Goal: Find specific page/section: Find specific page/section

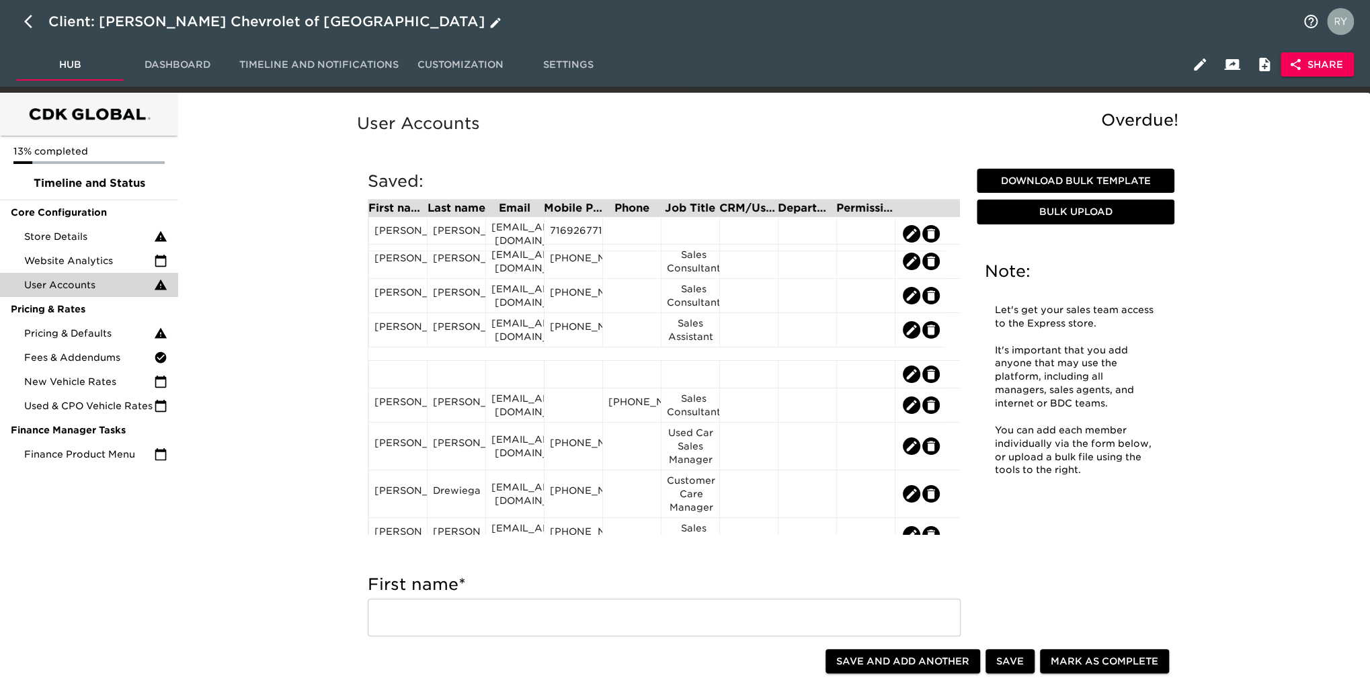
click at [29, 28] on icon "button" at bounding box center [32, 21] width 16 height 16
select select "10"
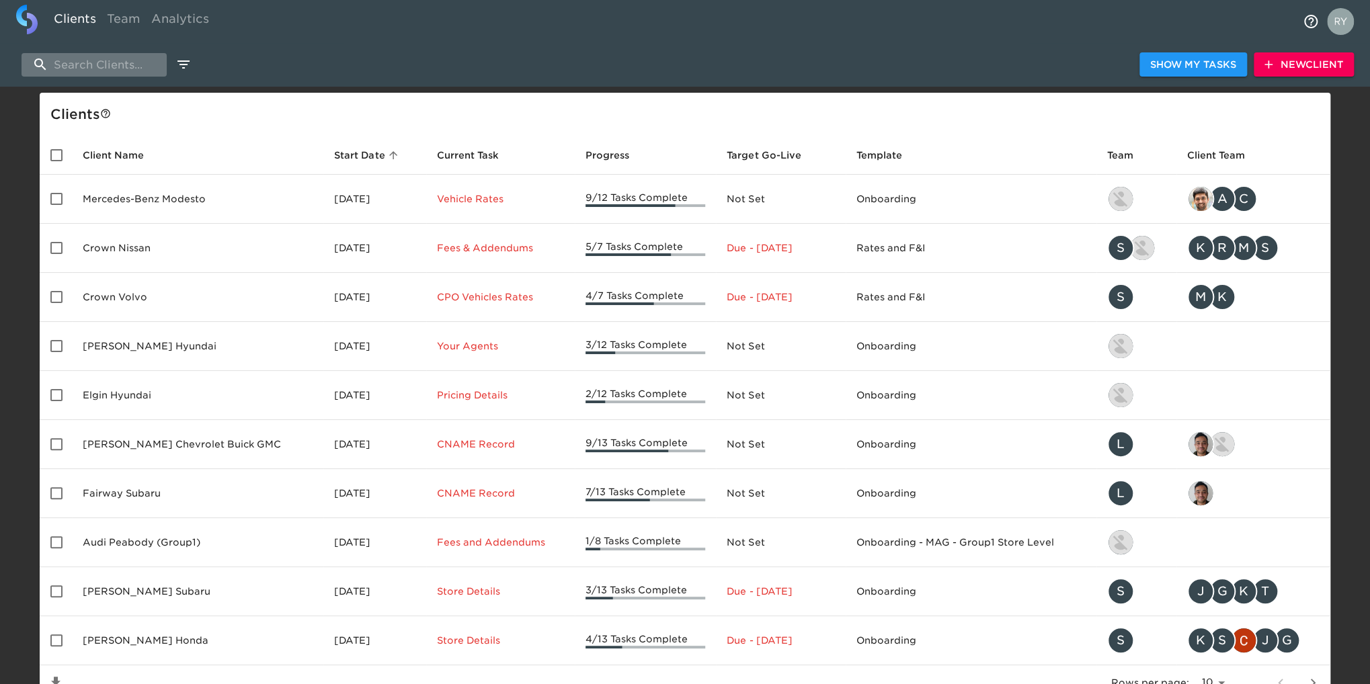
click at [104, 59] on input "search" at bounding box center [94, 65] width 145 height 24
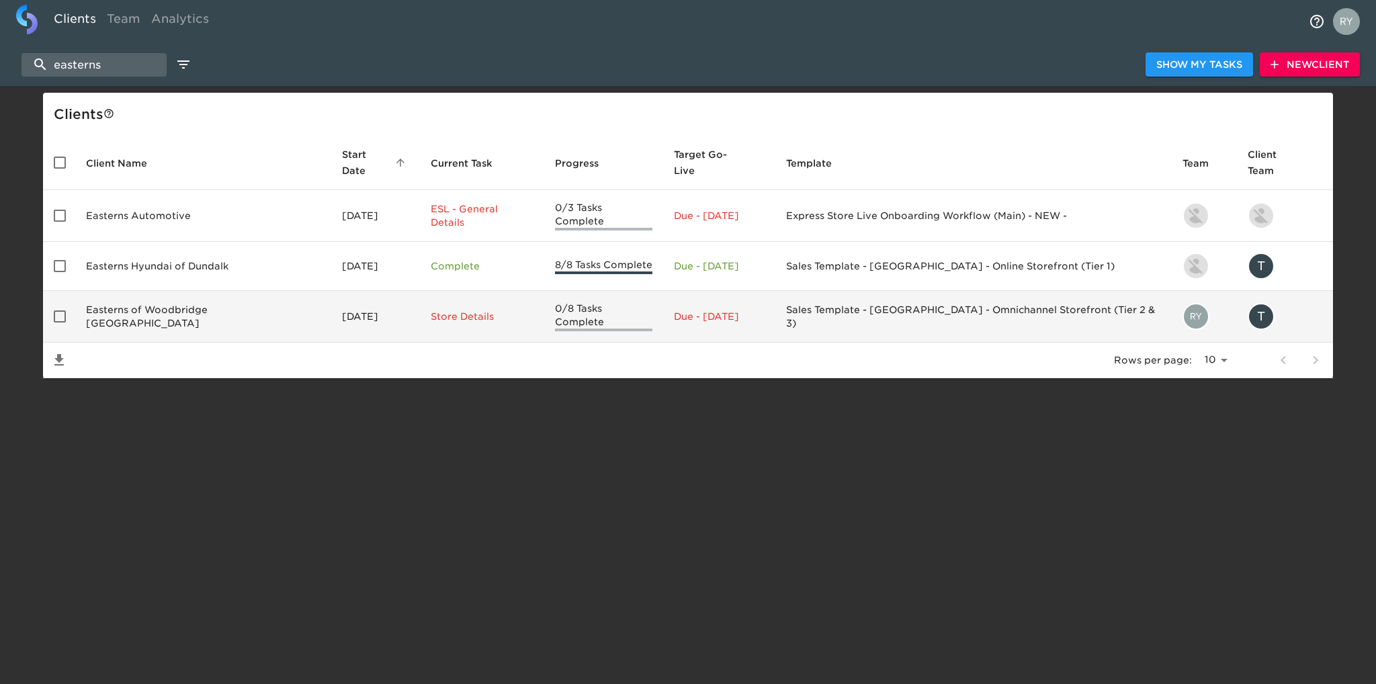
type input "easterns"
click at [199, 304] on td "Easterns of Woodbridge VA" at bounding box center [203, 317] width 256 height 52
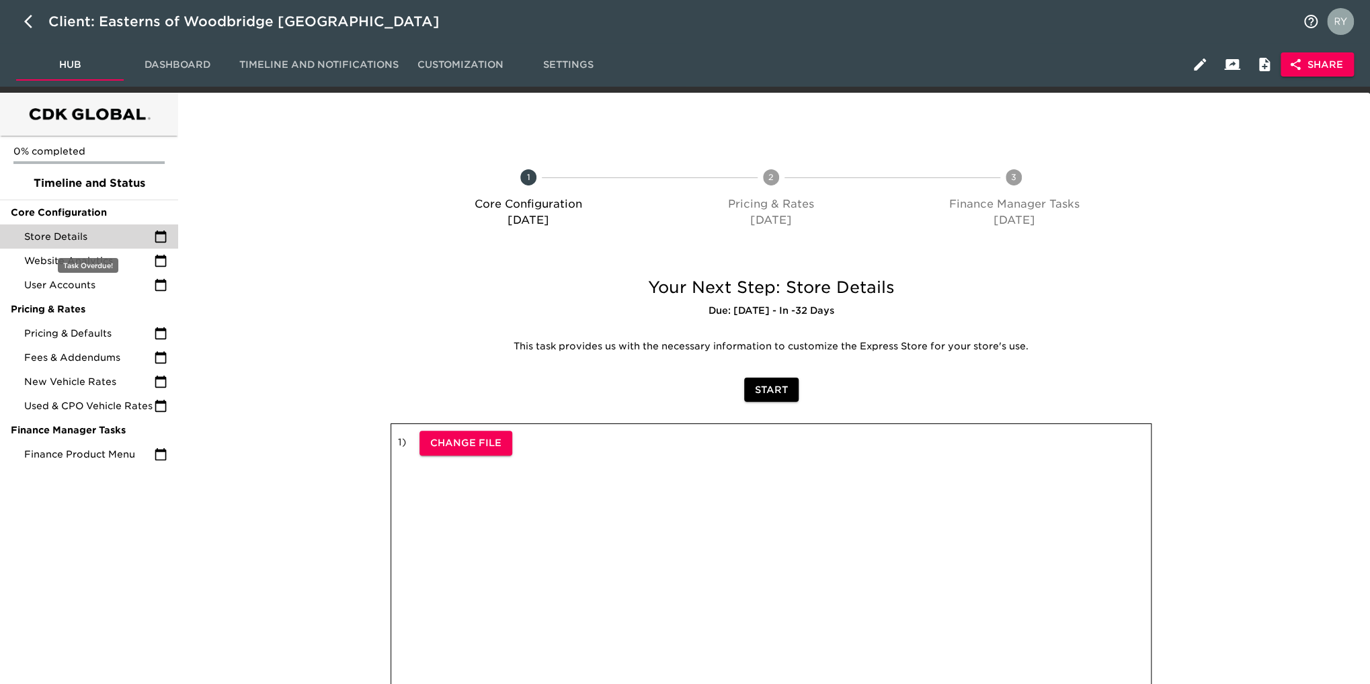
click at [67, 237] on span "Store Details" at bounding box center [89, 236] width 130 height 13
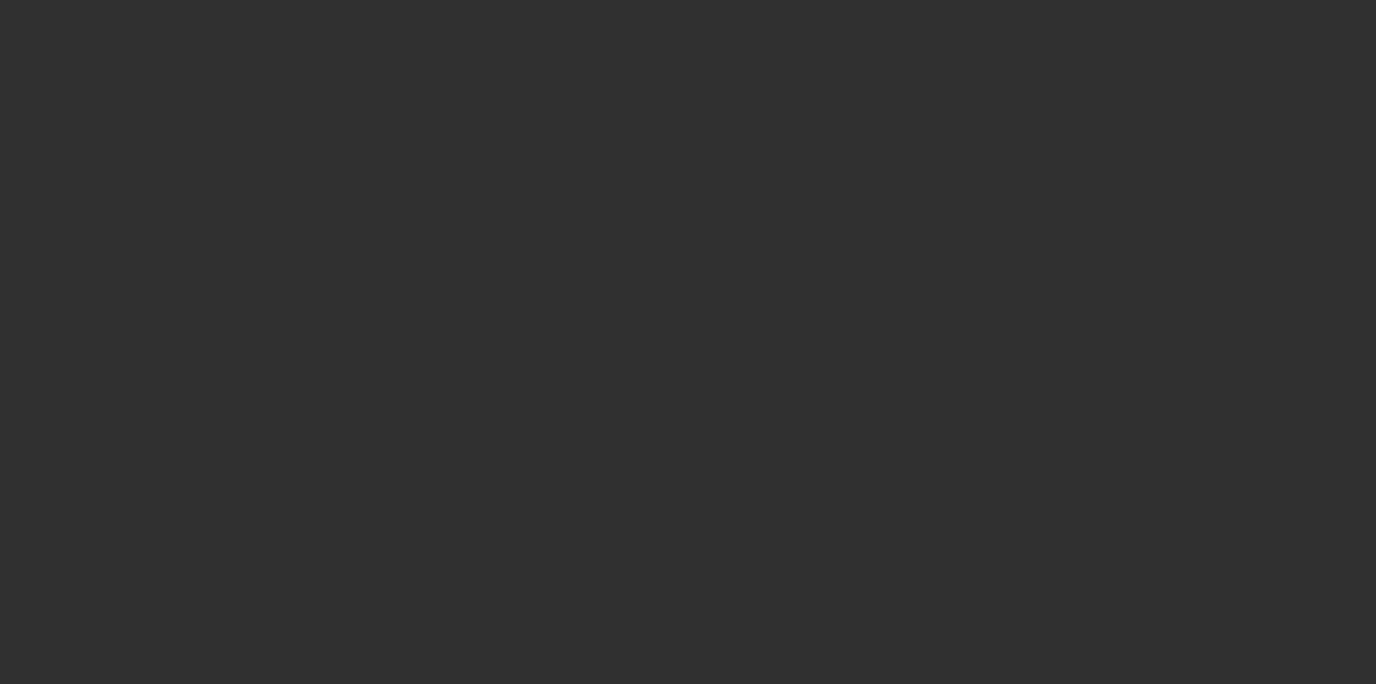
select select "10"
